Goal: Task Accomplishment & Management: Complete application form

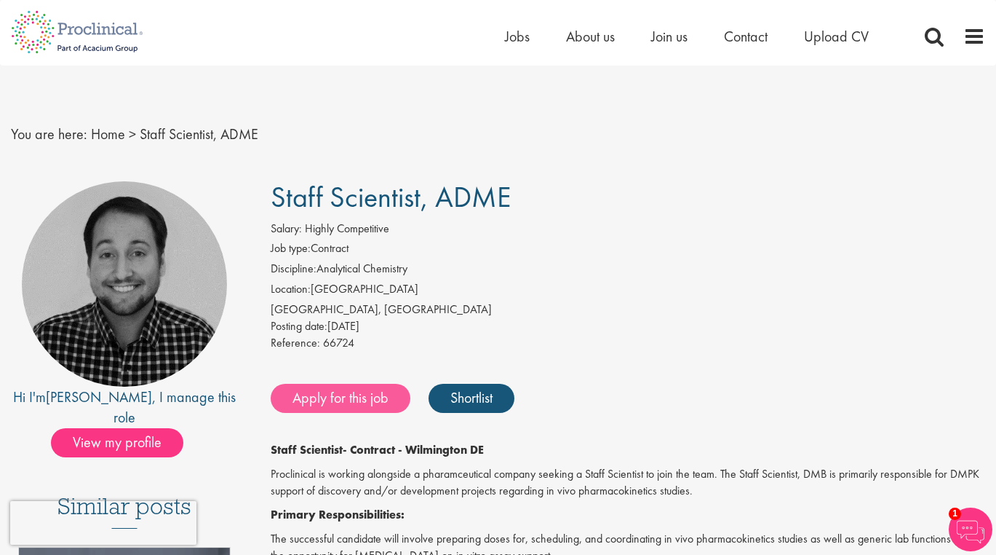
click at [344, 388] on link "Apply for this job" at bounding box center [341, 398] width 140 height 29
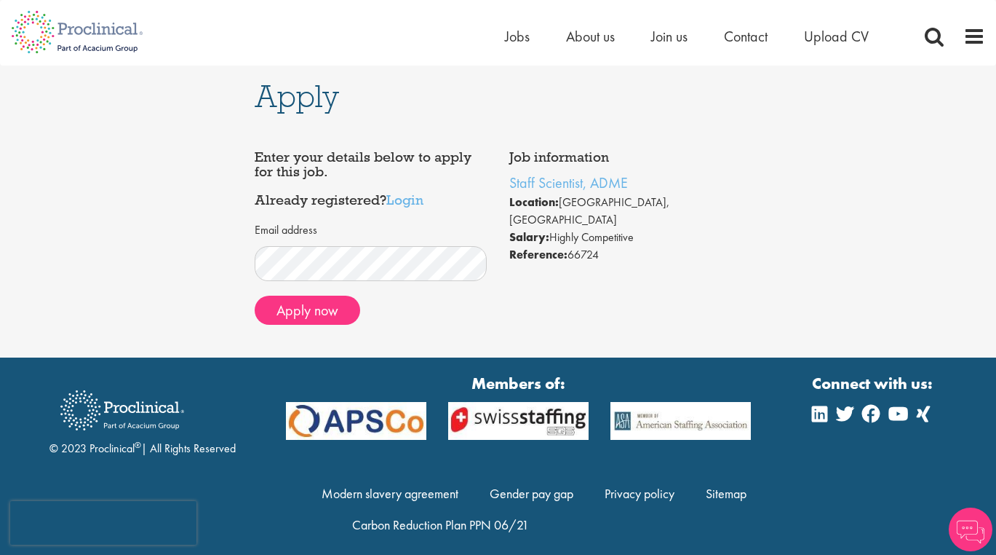
click at [501, 34] on div "Home Jobs About us Join us Contact Upload CV" at bounding box center [493, 27] width 986 height 55
click at [515, 41] on span "Jobs" at bounding box center [517, 36] width 25 height 19
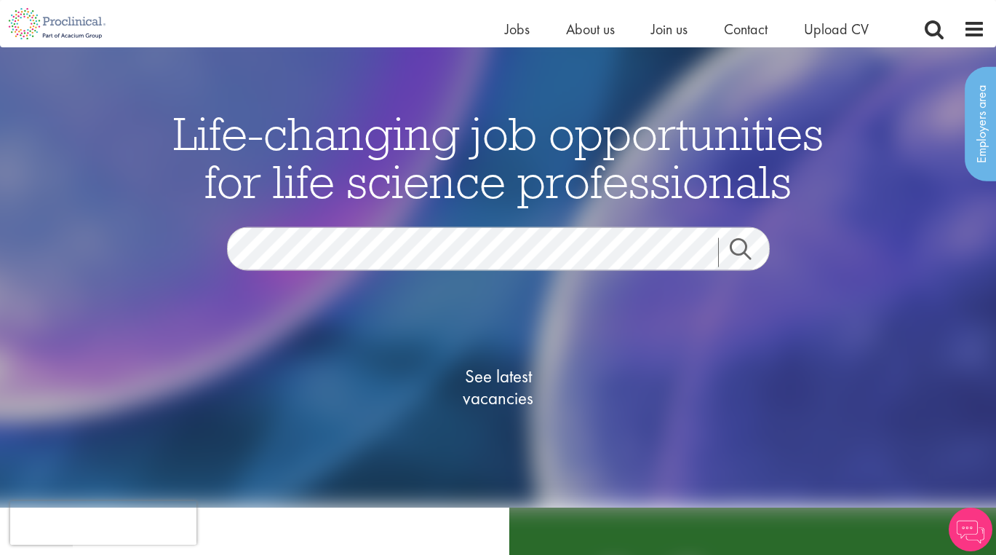
scroll to position [45, 0]
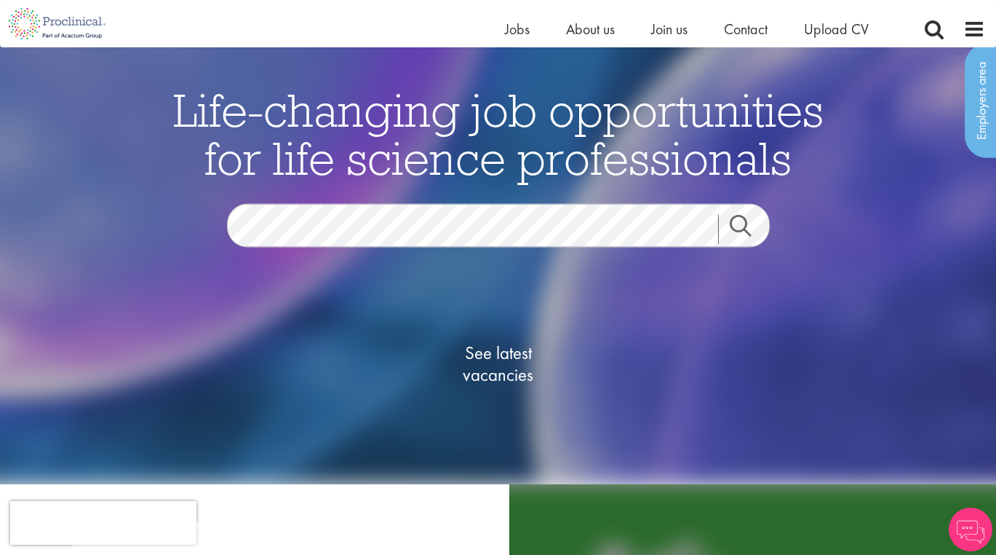
click at [480, 370] on span "See latest vacancies" at bounding box center [499, 364] width 146 height 44
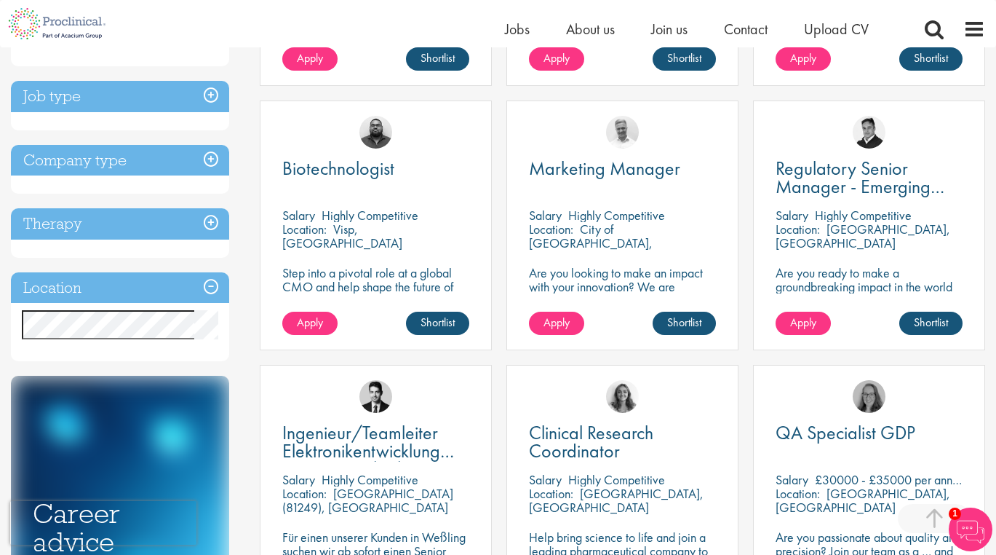
scroll to position [514, 0]
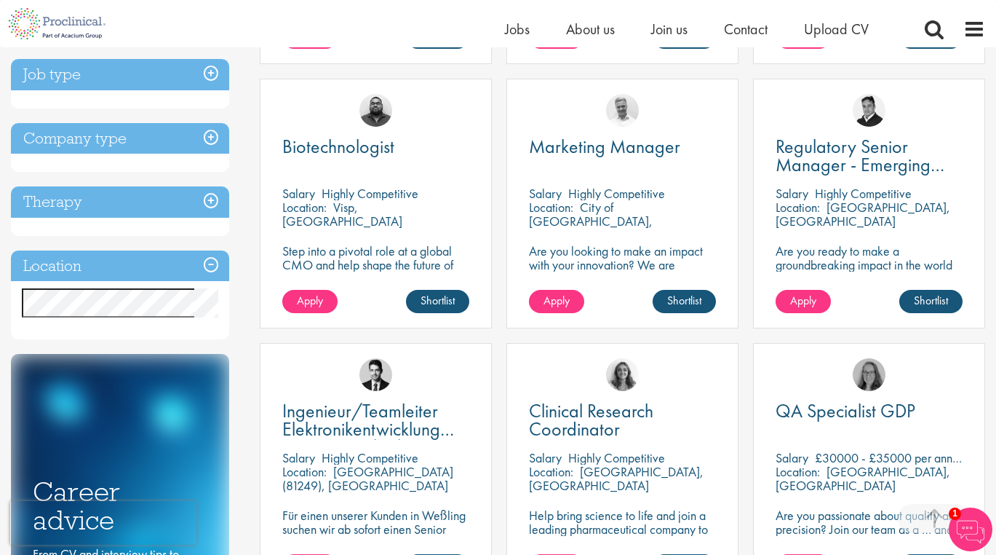
click at [136, 317] on div "Location Specified location Miles" at bounding box center [120, 295] width 218 height 90
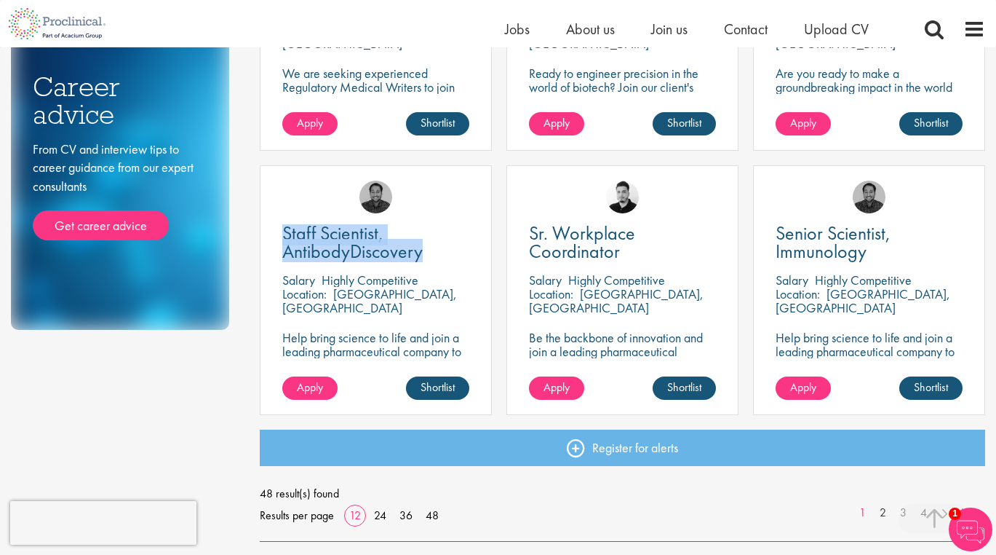
scroll to position [1031, 0]
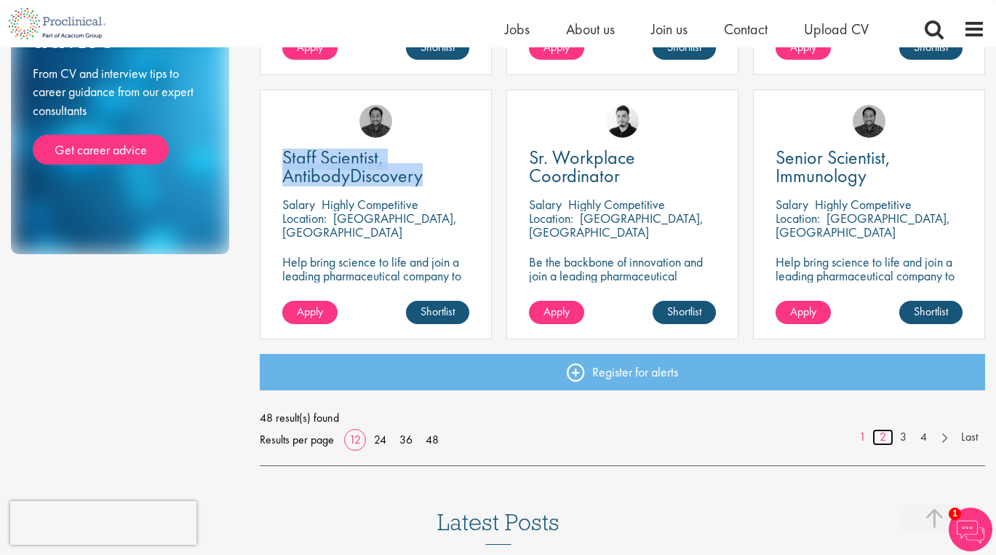
click at [884, 435] on link "2" at bounding box center [883, 437] width 21 height 17
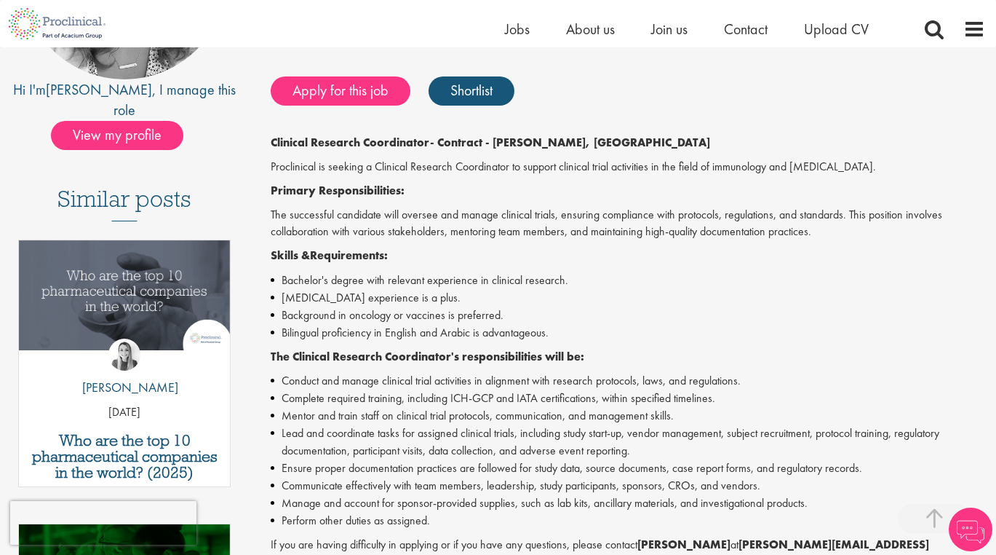
scroll to position [324, 0]
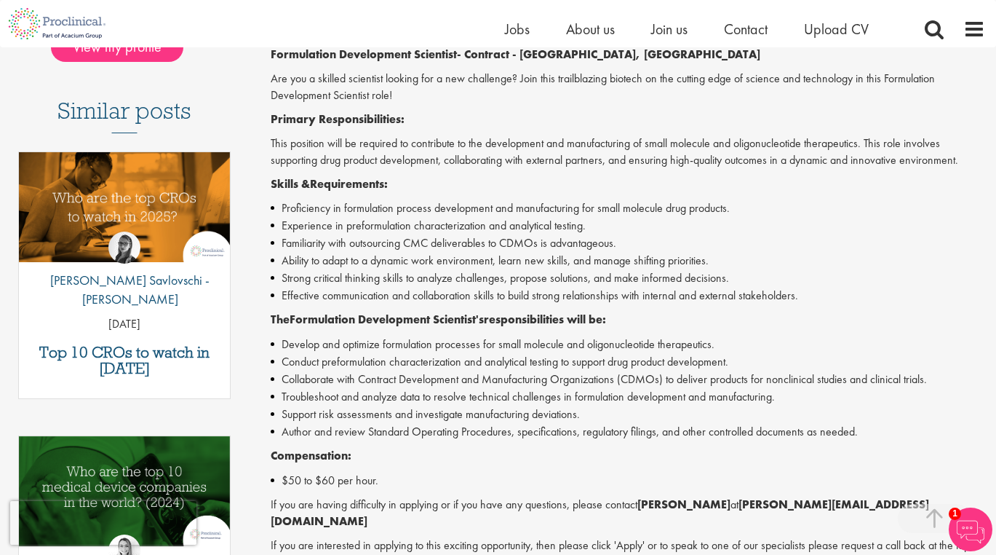
scroll to position [382, 0]
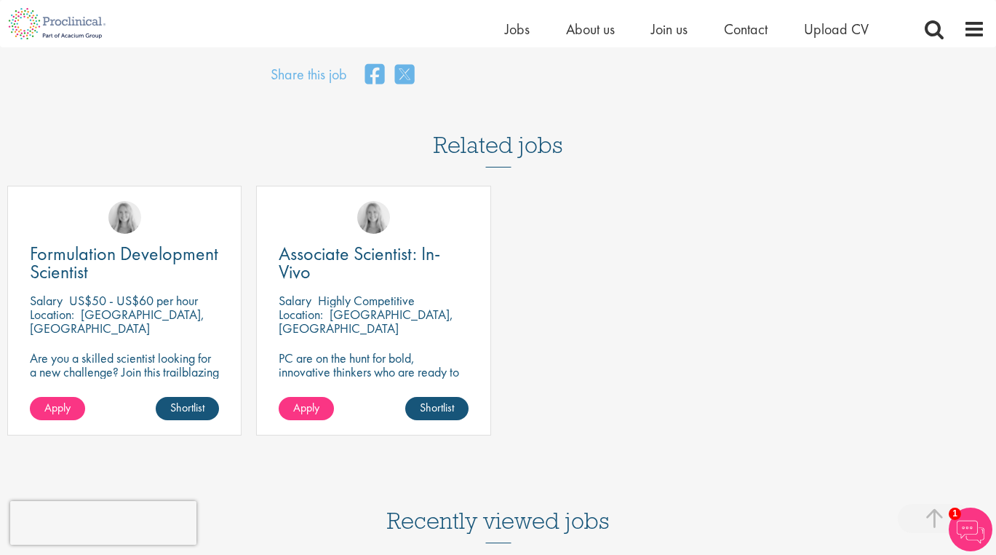
scroll to position [1135, 0]
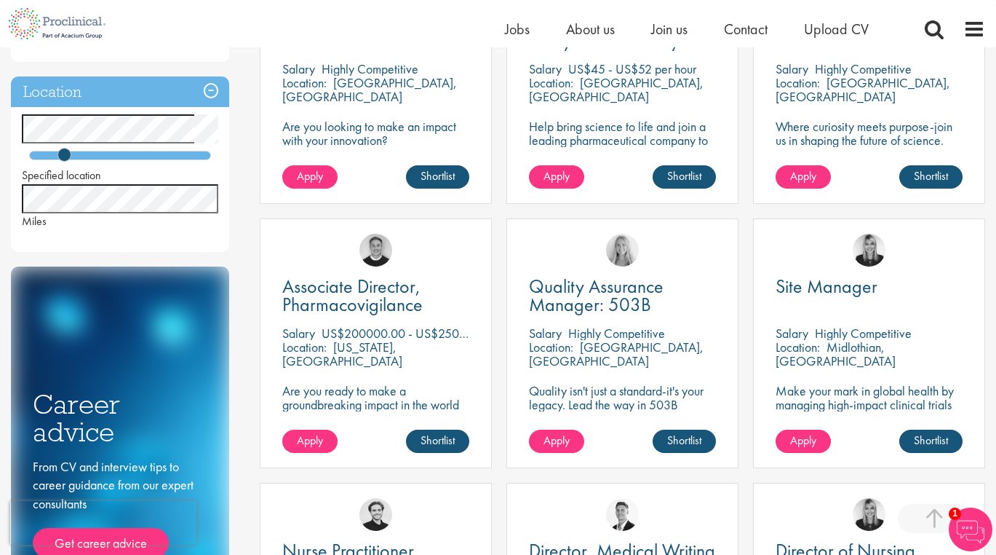
scroll to position [451, 0]
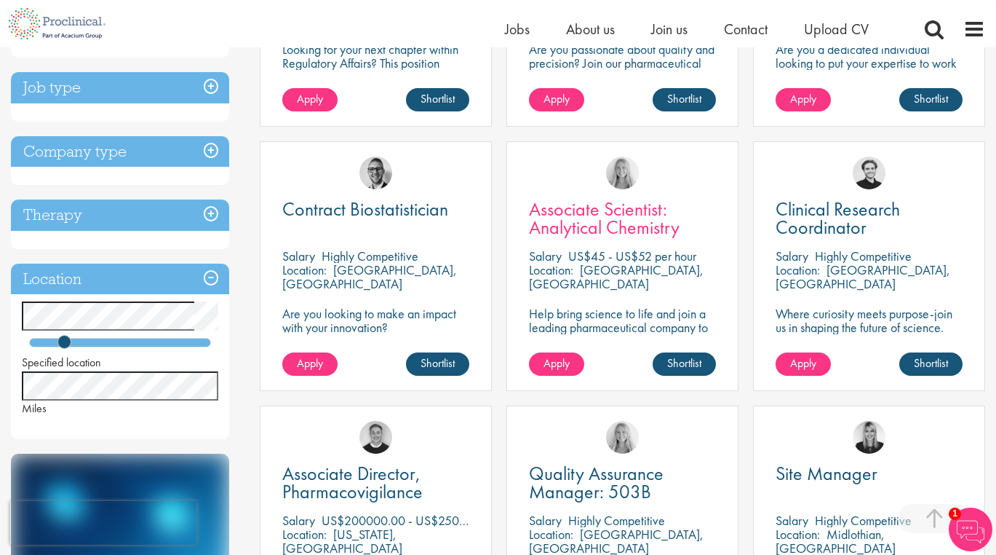
click at [601, 229] on span "Associate Scientist: Analytical Chemistry" at bounding box center [604, 218] width 151 height 43
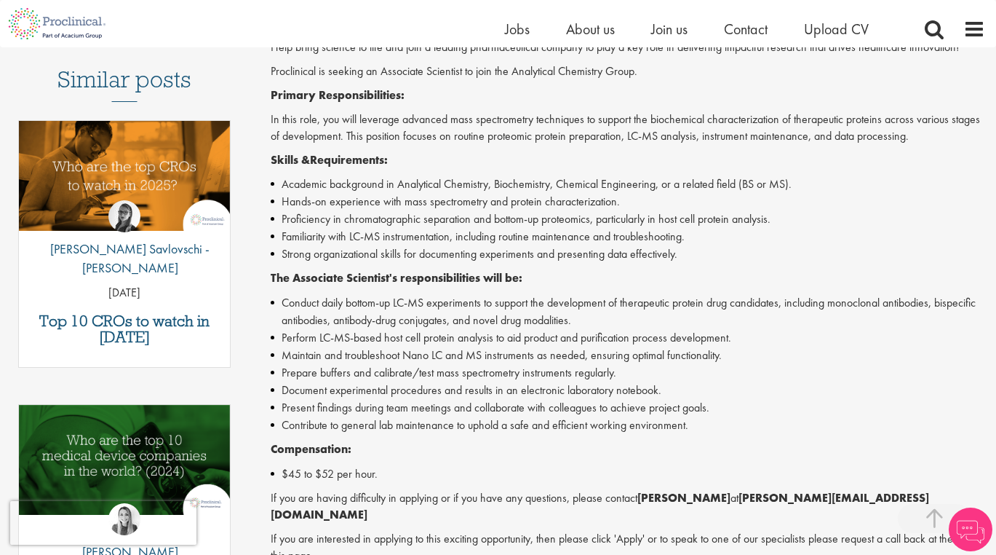
scroll to position [430, 0]
